Goal: Find specific page/section: Find specific page/section

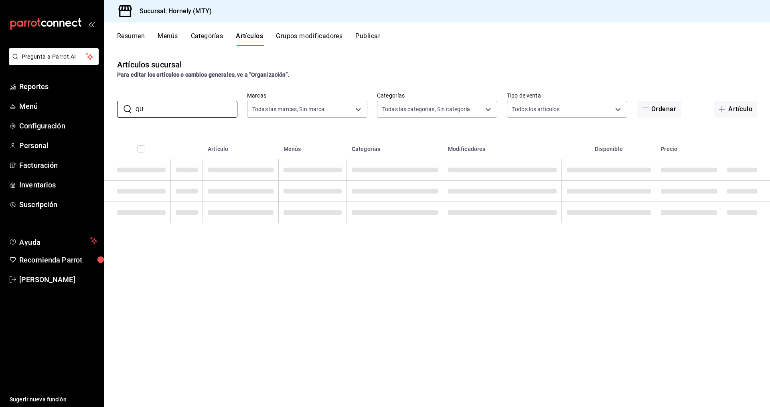
type input "Q"
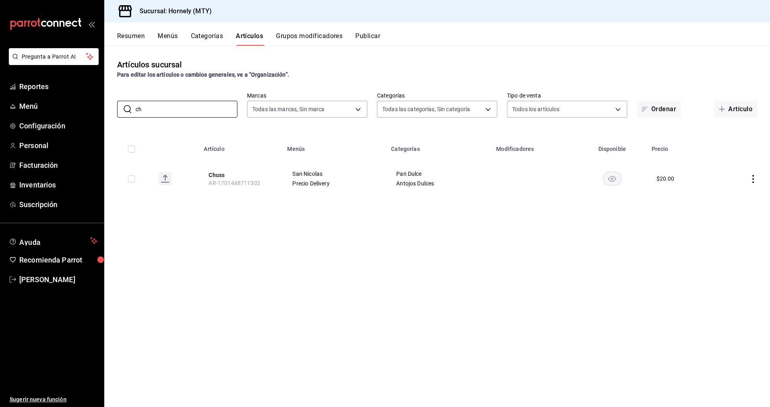
type input "c"
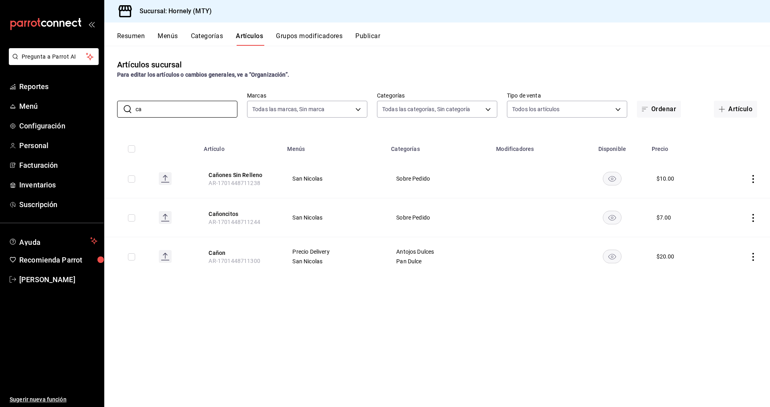
type input "c"
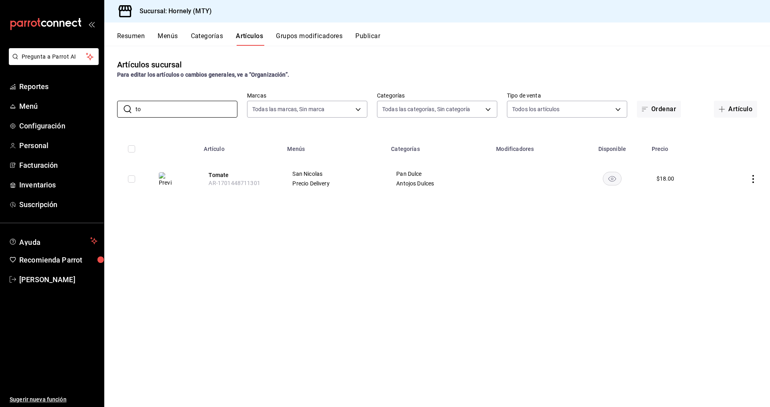
type input "t"
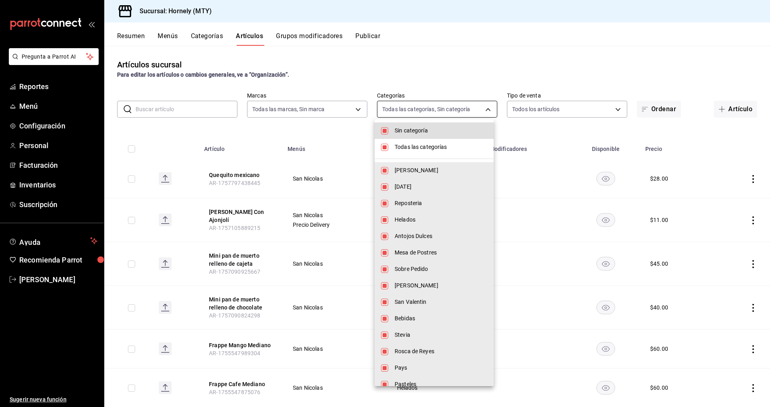
click at [486, 108] on body "Pregunta a Parrot AI Reportes Menú Configuración Personal Facturación Inventari…" at bounding box center [385, 203] width 770 height 407
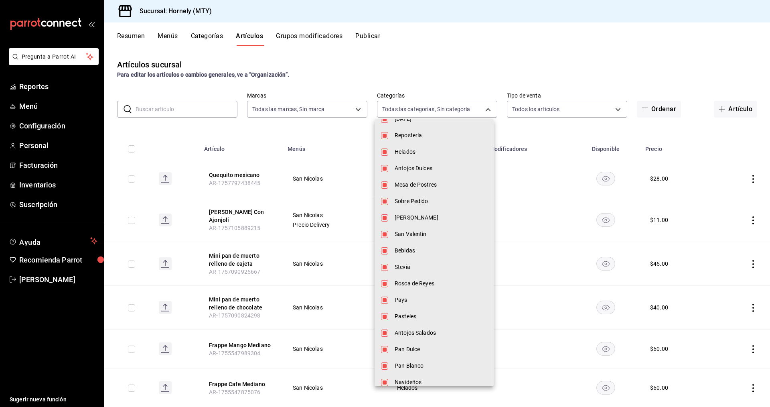
scroll to position [80, 0]
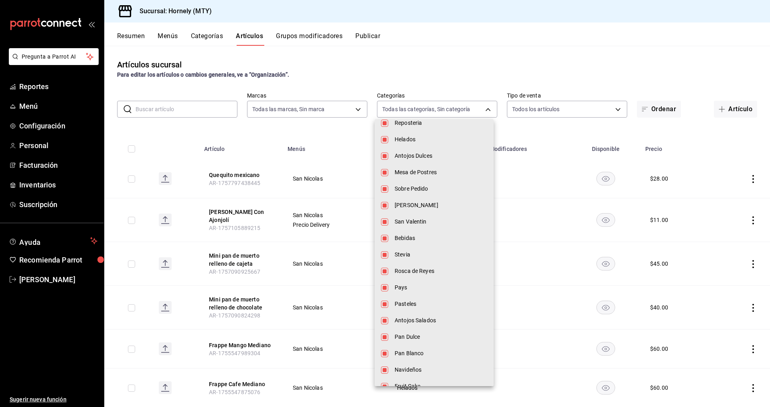
click at [401, 336] on span "Pan Dulce" at bounding box center [441, 336] width 93 height 8
type input "46905878-440e-4c5f-8a3a-fd71bb82160d,0fe66449-3f97-4436-9a36-daf85159eddd,a5f6b…"
checkbox input "false"
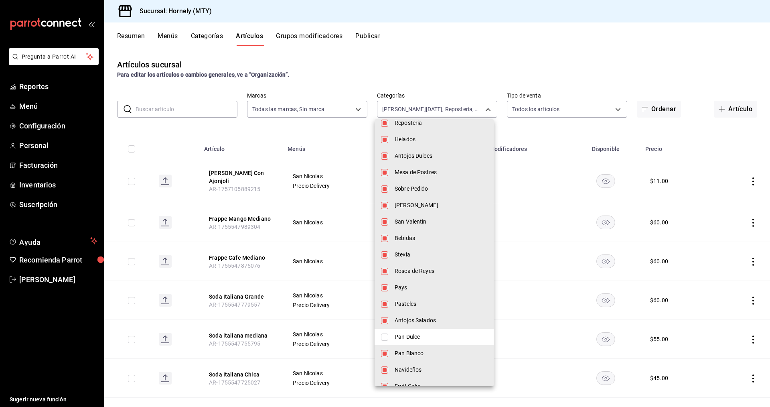
click at [386, 338] on input "checkbox" at bounding box center [384, 336] width 7 height 7
checkbox input "true"
type input "46905878-440e-4c5f-8a3a-fd71bb82160d,0fe66449-3f97-4436-9a36-daf85159eddd,a5f6b…"
checkbox input "true"
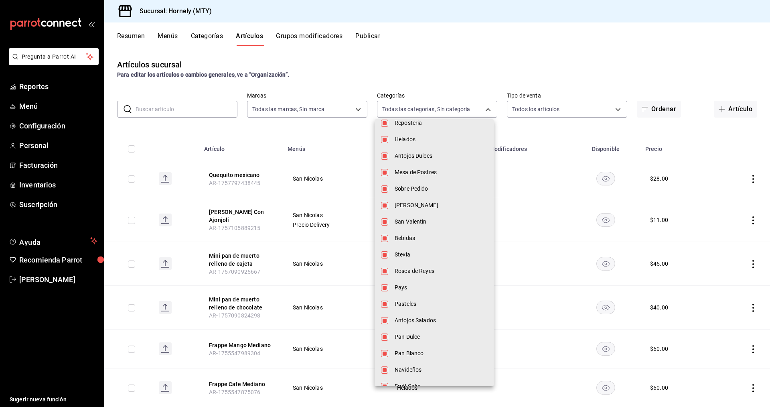
click at [483, 108] on div at bounding box center [385, 203] width 770 height 407
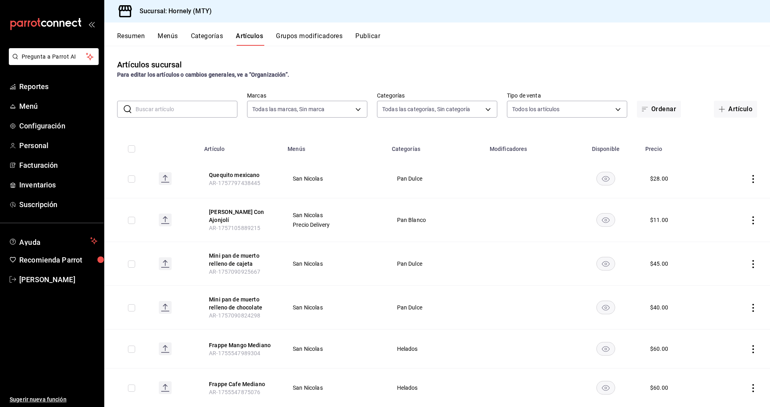
click at [140, 111] on input "text" at bounding box center [187, 109] width 102 height 16
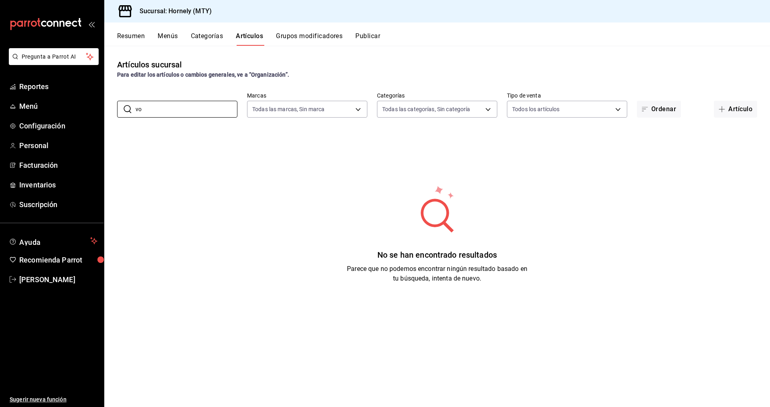
type input "v"
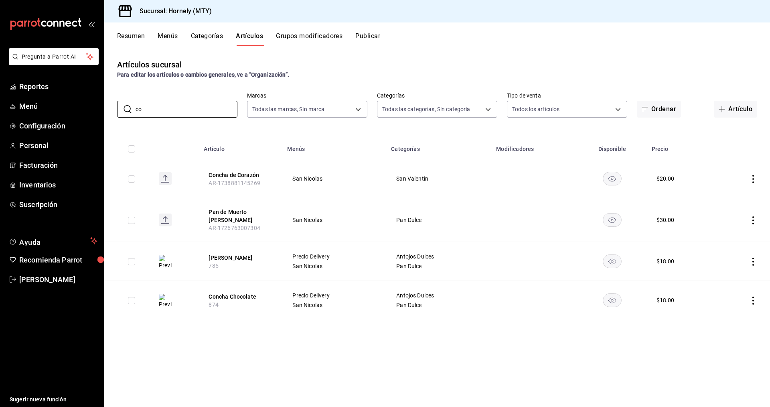
type input "c"
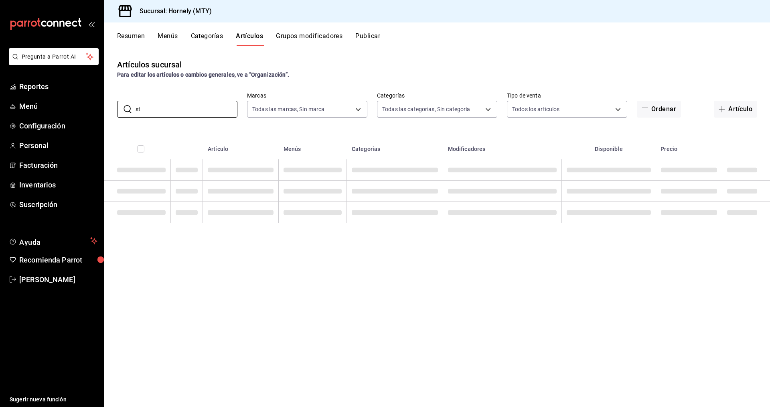
type input "s"
type input "r"
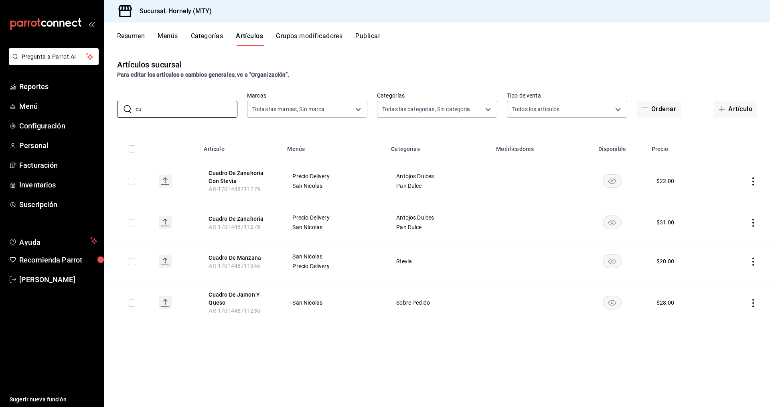
type input "c"
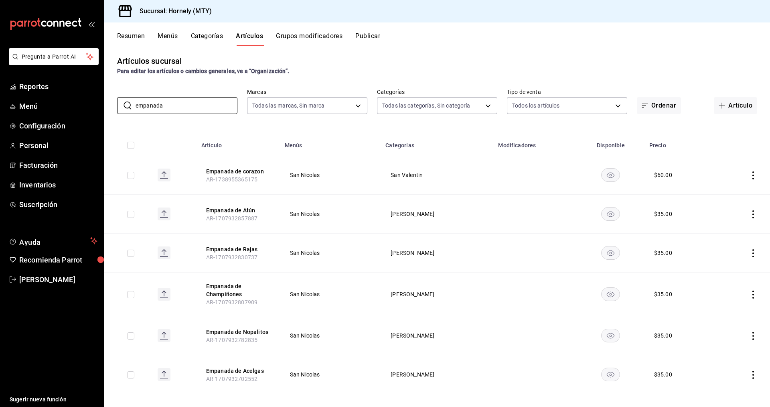
scroll to position [0, 0]
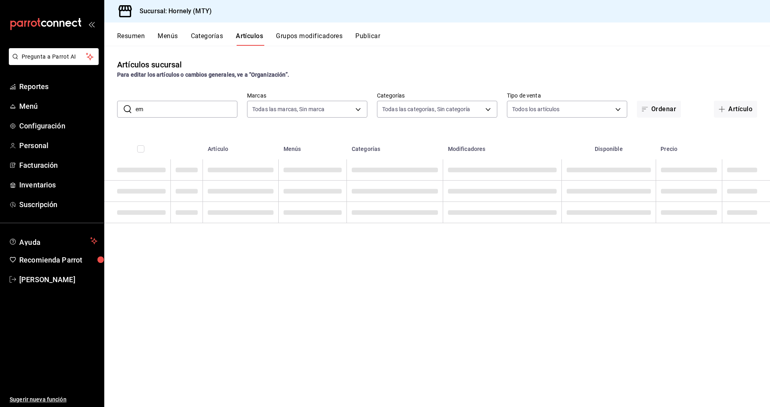
type input "e"
type input "g"
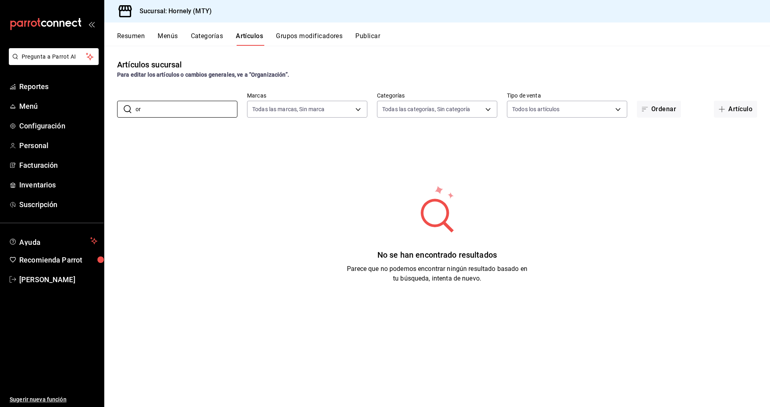
type input "o"
type input "a"
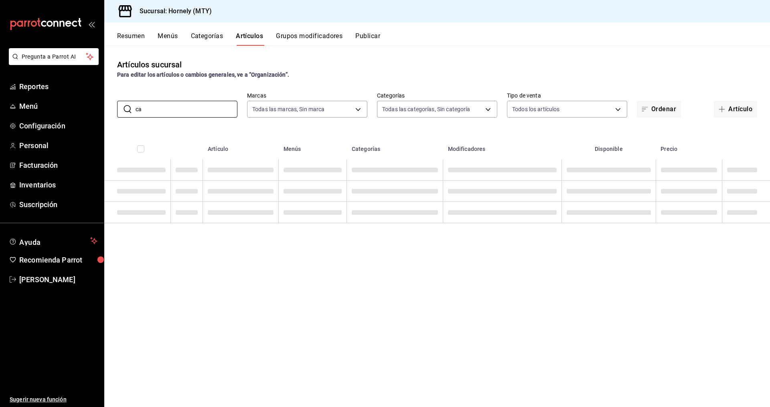
type input "c"
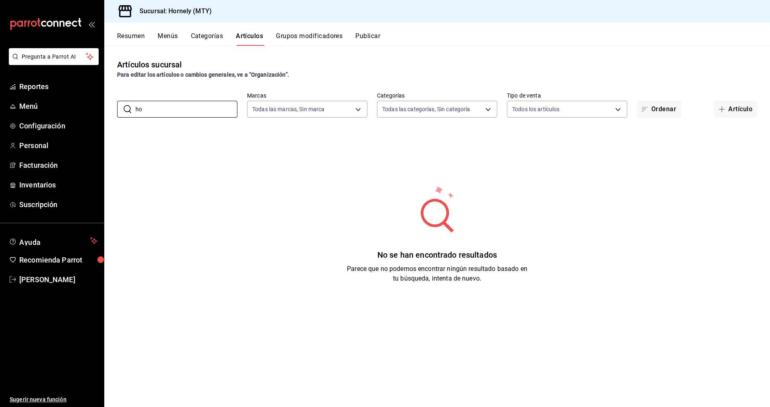
type input "h"
type input "f"
type input "O"
type input "A"
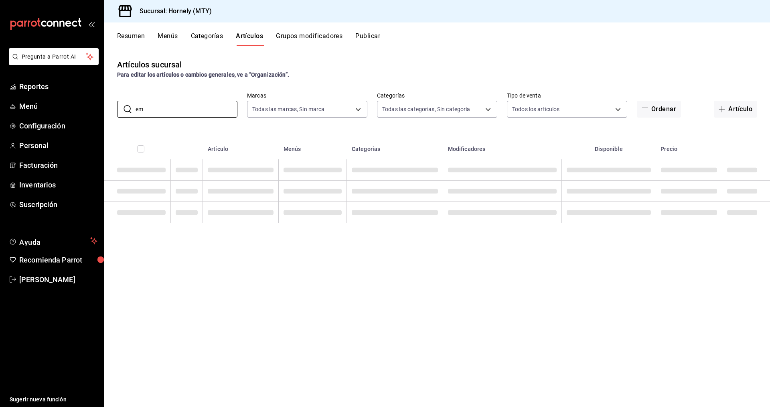
type input "e"
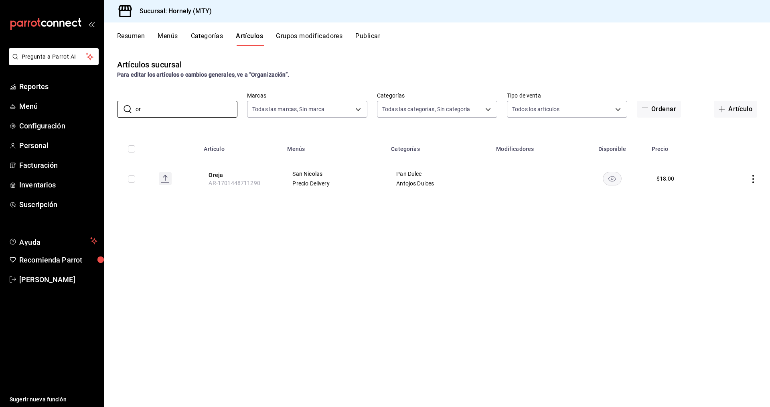
type input "o"
type input "a"
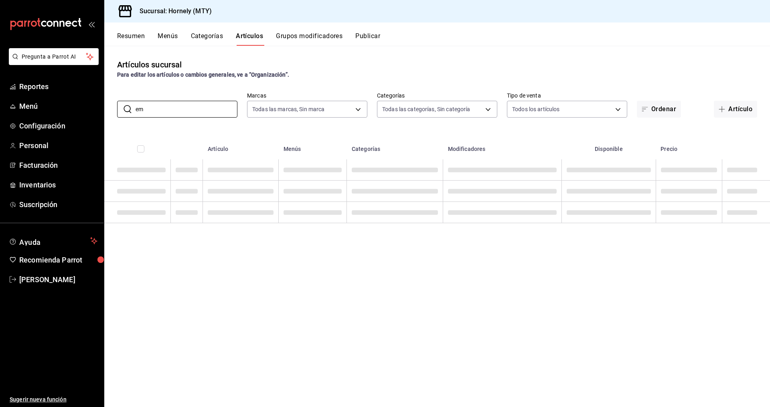
type input "e"
type input "c"
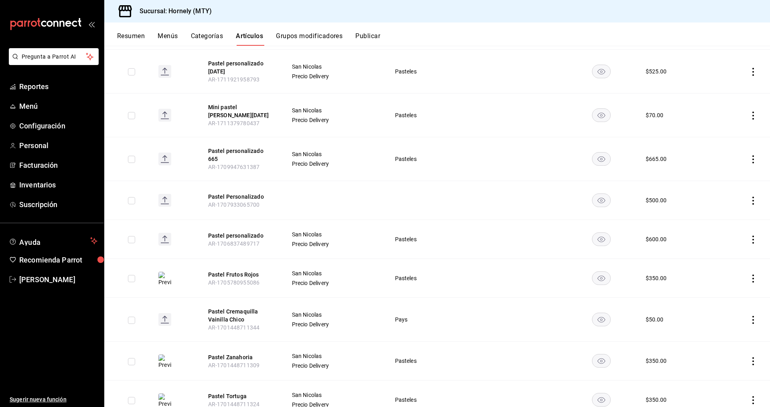
scroll to position [441, 0]
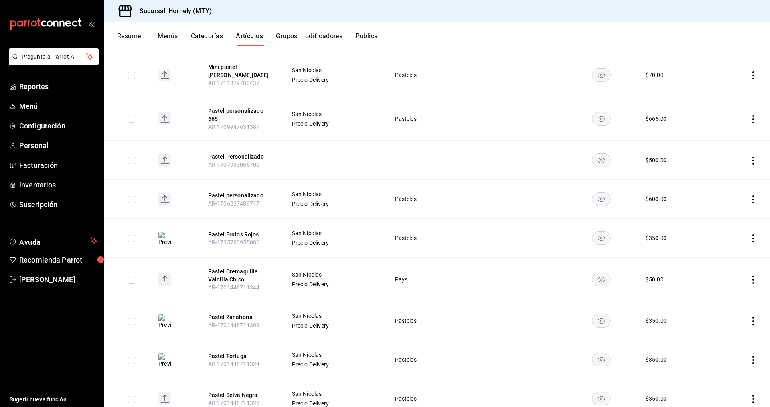
type input "pastel"
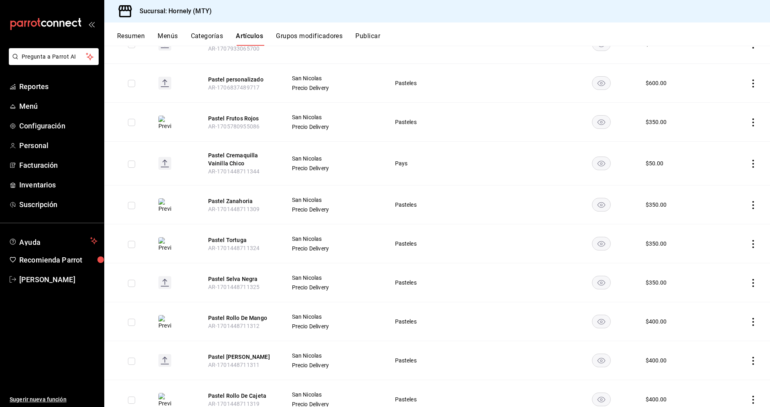
scroll to position [584, 0]
